Goal: Find specific page/section: Find specific page/section

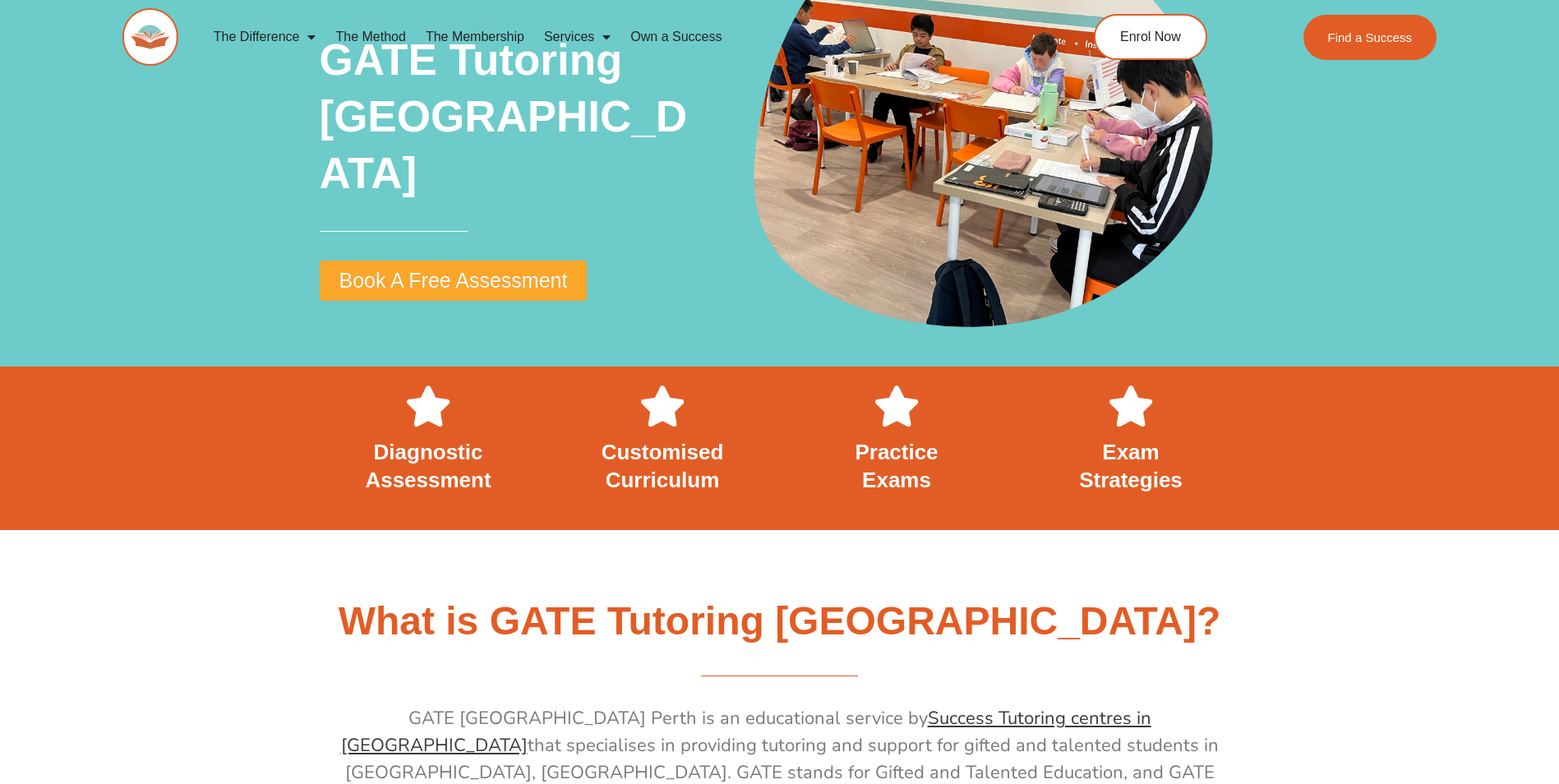
click at [833, 706] on link "Success Tutoring centres in WA" at bounding box center [746, 731] width 811 height 52
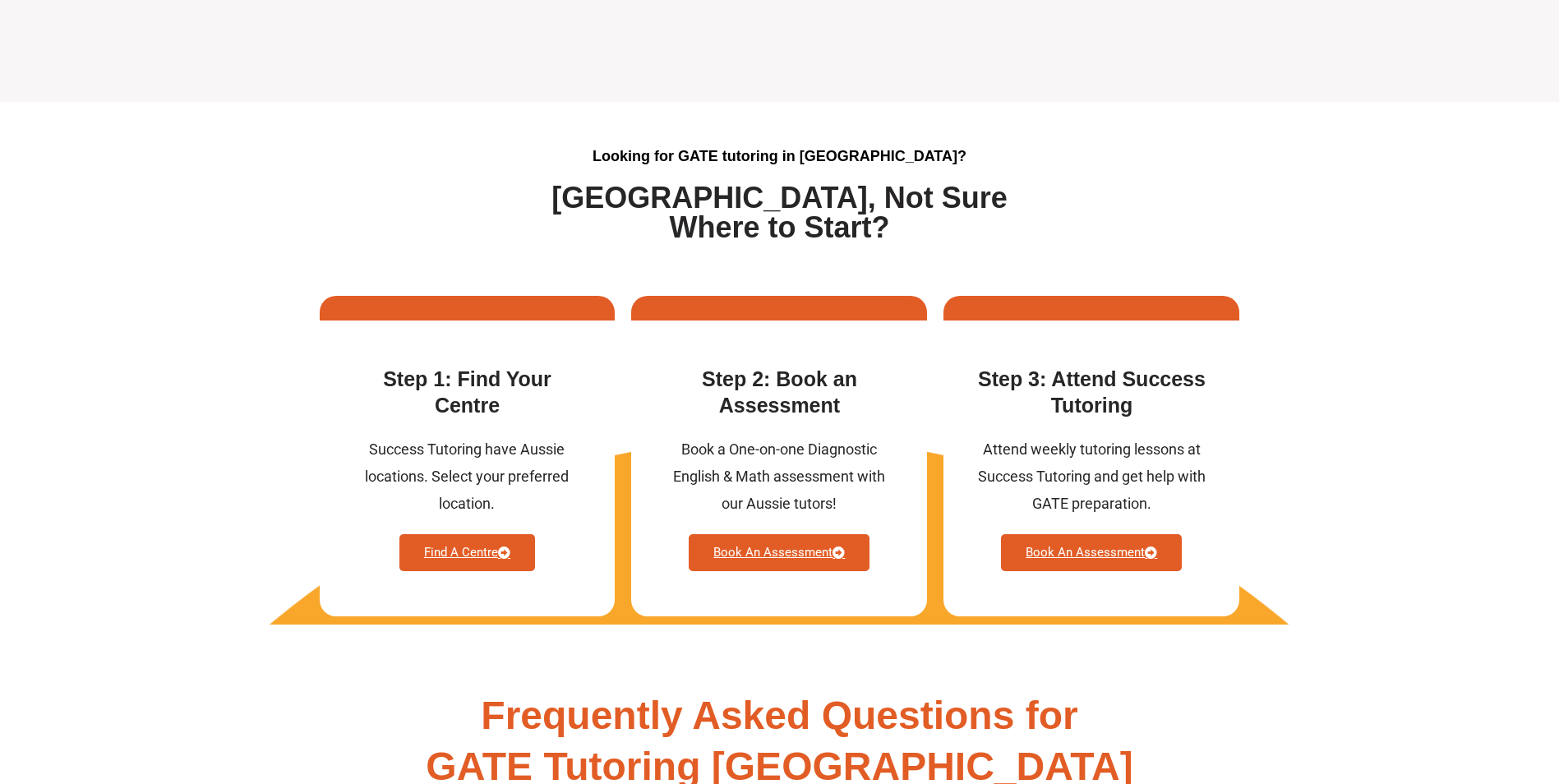
scroll to position [3698, 0]
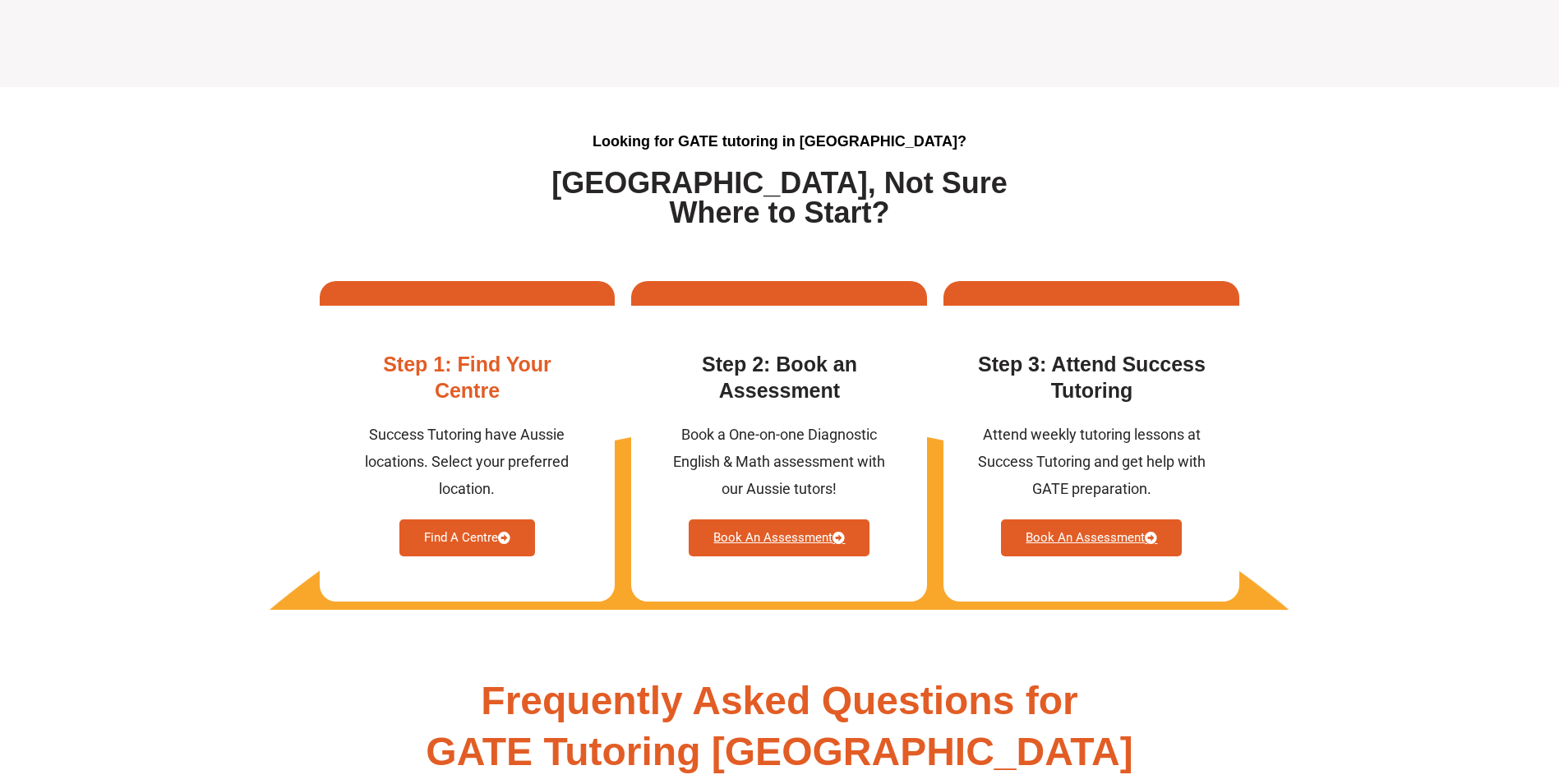
click at [460, 523] on link "Find A Centre" at bounding box center [467, 538] width 136 height 37
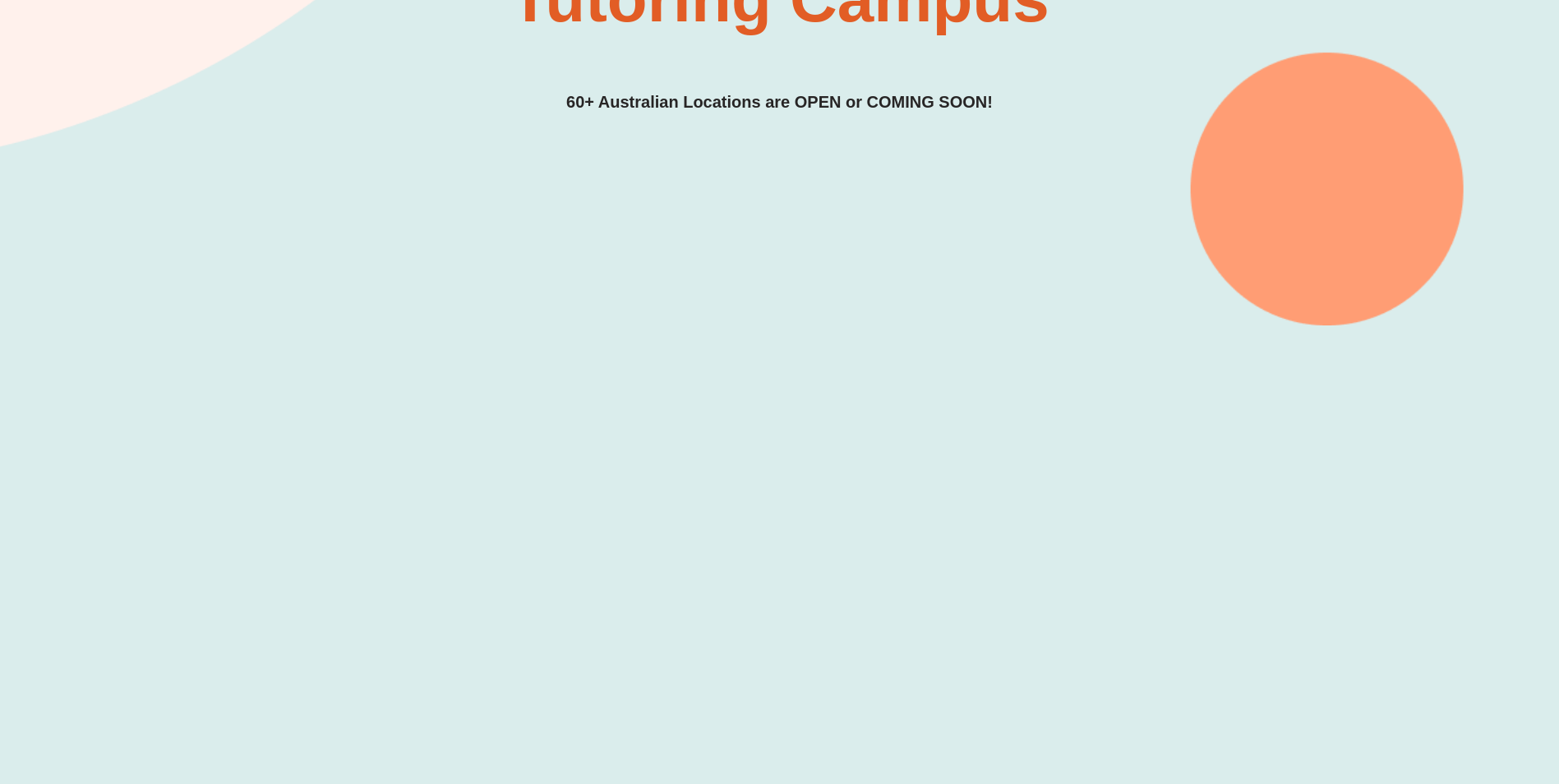
scroll to position [493, 0]
